Goal: Transaction & Acquisition: Download file/media

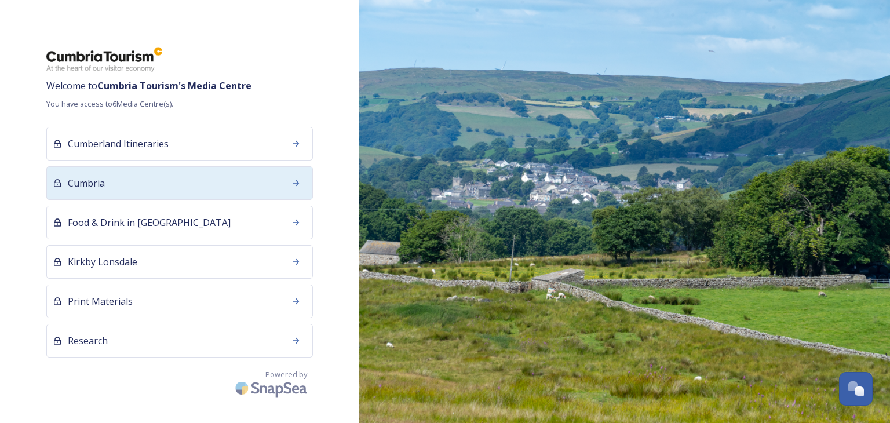
click at [127, 183] on div "Cumbria" at bounding box center [179, 183] width 267 height 34
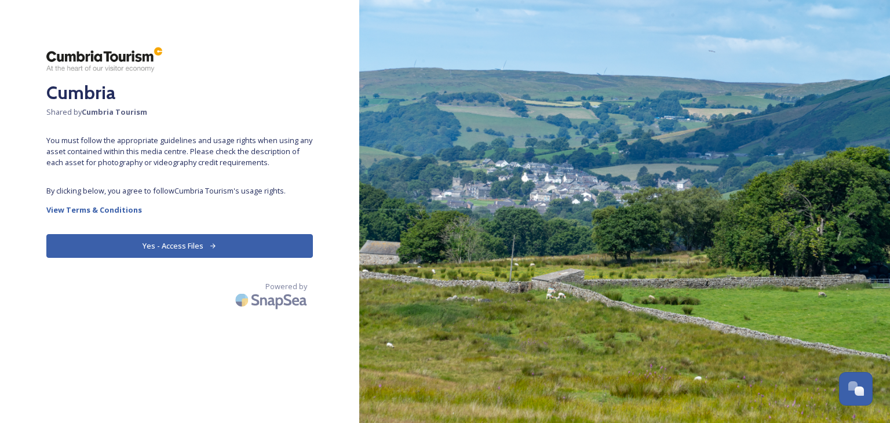
click at [119, 251] on button "Yes - Access Files" at bounding box center [179, 246] width 267 height 24
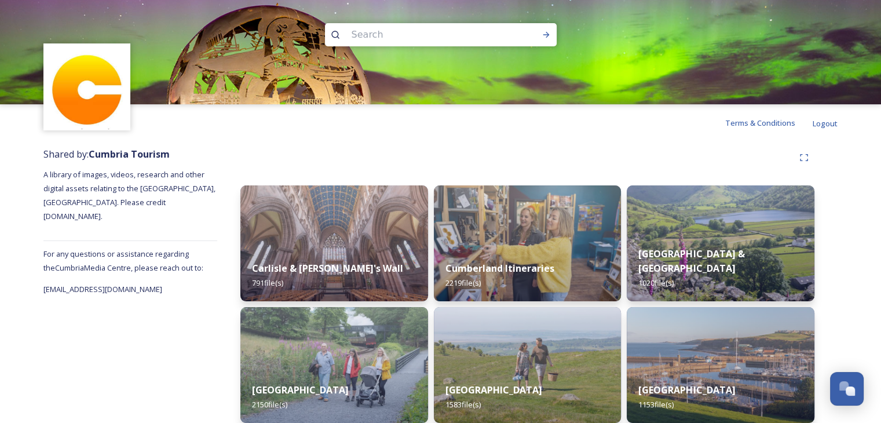
click at [376, 38] on input at bounding box center [425, 34] width 159 height 25
type input "Rydal"
click at [542, 35] on icon at bounding box center [546, 34] width 9 height 9
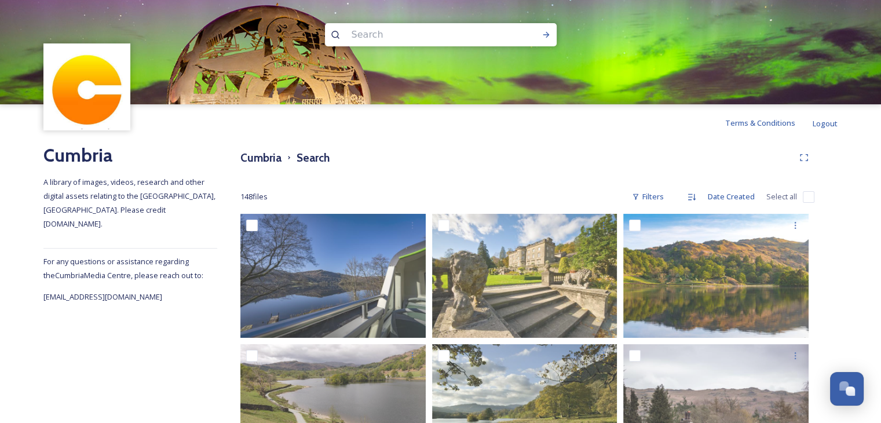
drag, startPoint x: 387, startPoint y: 32, endPoint x: 250, endPoint y: 31, distance: 136.7
click at [250, 31] on div at bounding box center [440, 52] width 881 height 104
type input "Grasmere"
click at [549, 38] on icon at bounding box center [546, 34] width 9 height 9
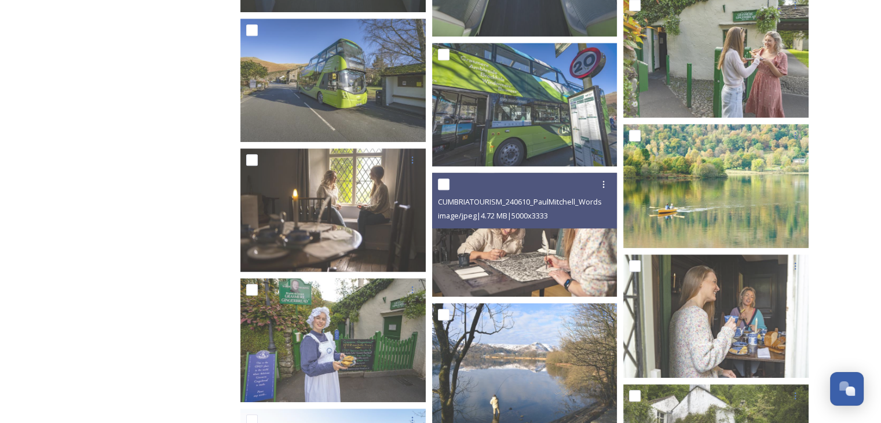
scroll to position [966, 0]
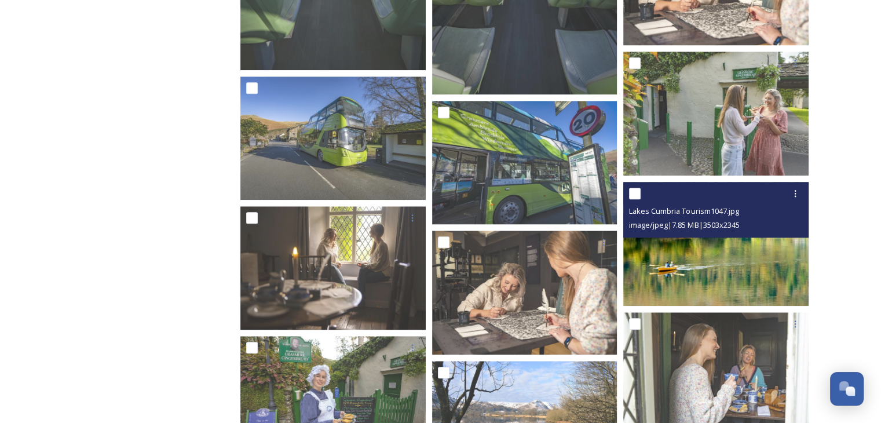
click at [751, 267] on img at bounding box center [715, 244] width 185 height 124
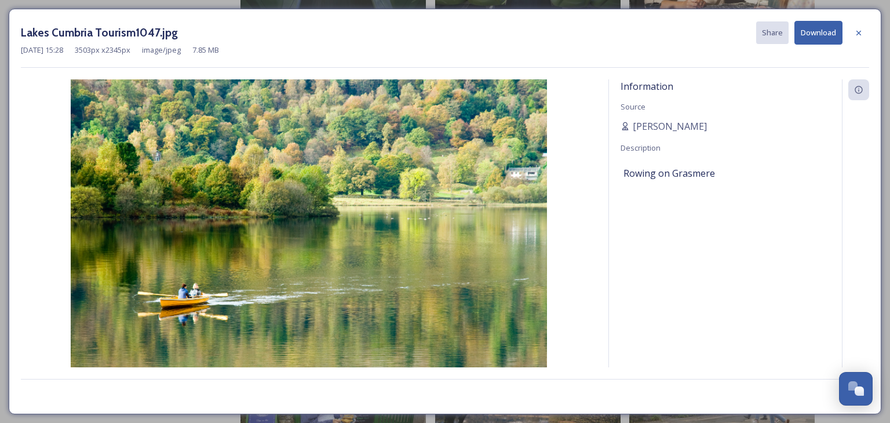
click at [813, 35] on button "Download" at bounding box center [818, 33] width 48 height 24
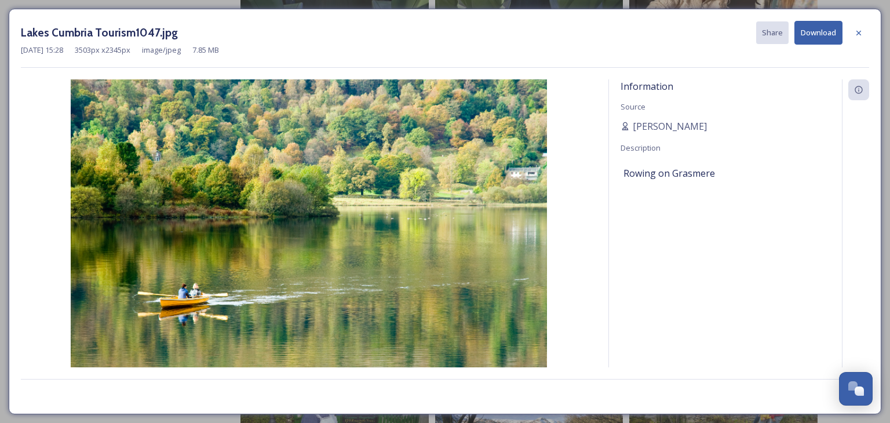
click at [817, 34] on button "Download" at bounding box center [818, 33] width 48 height 24
click at [856, 35] on icon at bounding box center [858, 32] width 9 height 9
